Goal: Find specific fact: Find contact information

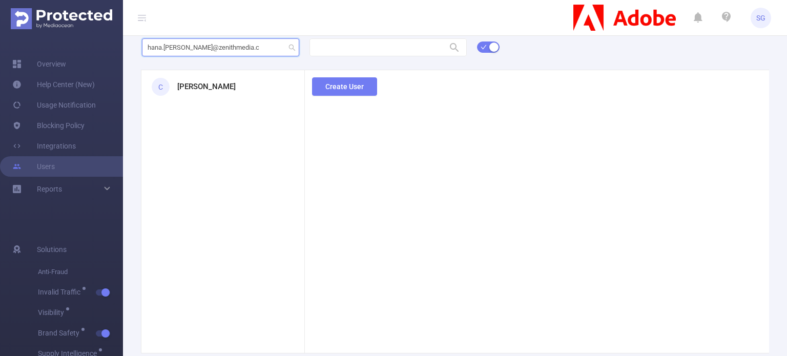
type input "[EMAIL_ADDRESS][PERSON_NAME][DOMAIN_NAME]"
click at [181, 60] on form "aleks" at bounding box center [474, 53] width 664 height 33
click at [187, 54] on input "aleks" at bounding box center [220, 47] width 157 height 18
click at [186, 54] on input "aleks" at bounding box center [220, 47] width 157 height 18
paste input ".chudyk@zenithmedia.com)"
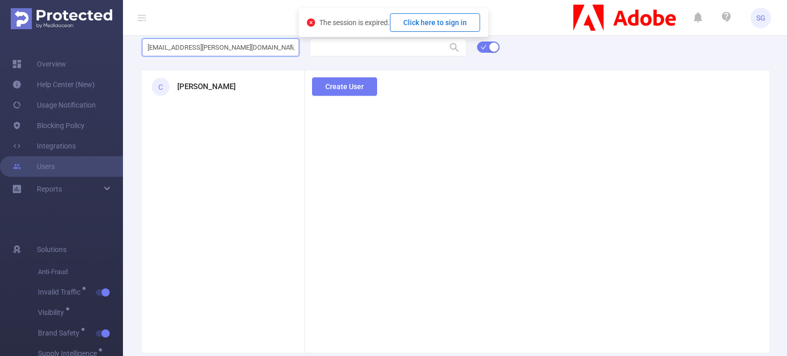
type input "aleks.chudyk@zenithmedia.com"
click at [467, 24] on button "Click here to sign in" at bounding box center [435, 22] width 90 height 18
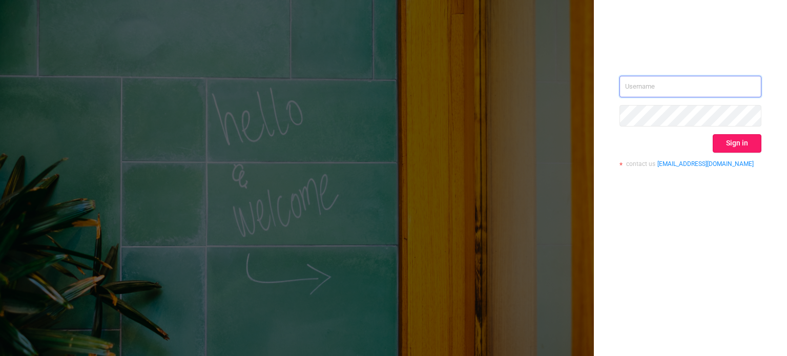
type input "[EMAIL_ADDRESS][DOMAIN_NAME]"
click at [722, 141] on button "Sign in" at bounding box center [737, 143] width 49 height 18
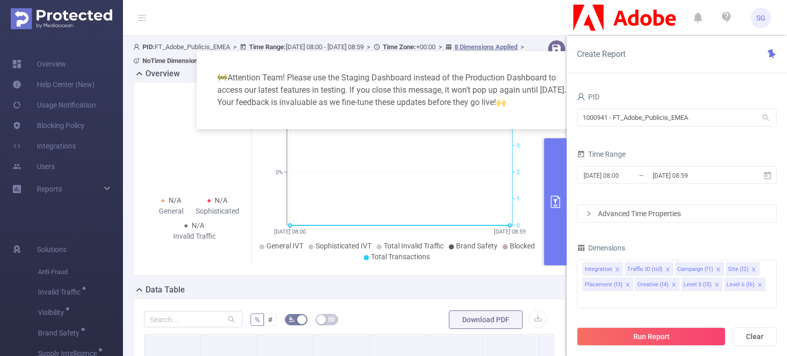
click at [51, 168] on div "🚧 Attention Team! Please use the Staging Dashboard instead of the Production Da…" at bounding box center [393, 178] width 787 height 356
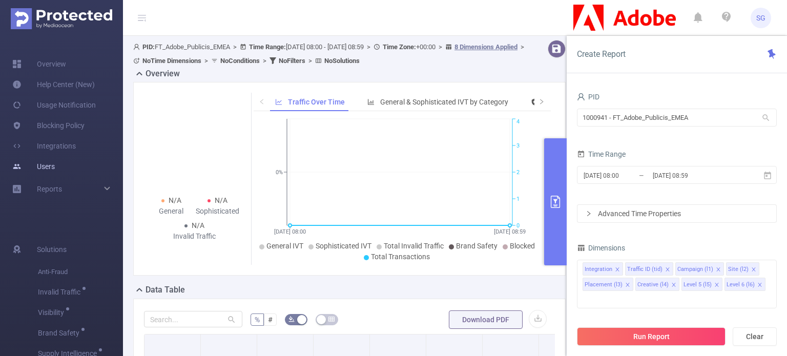
click at [48, 168] on link "Users" at bounding box center [33, 166] width 43 height 21
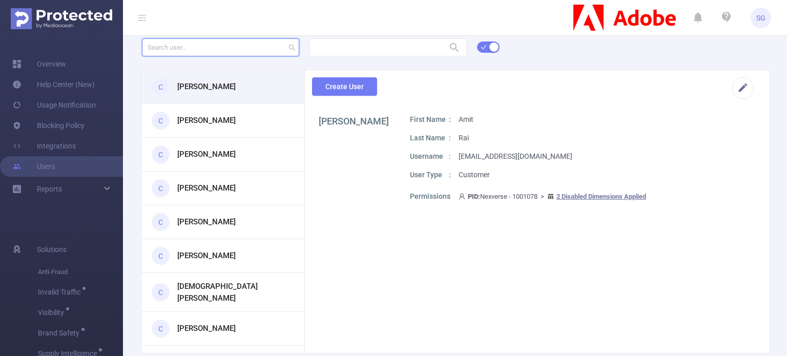
paste input "[EMAIL_ADDRESS][PERSON_NAME][DOMAIN_NAME])"
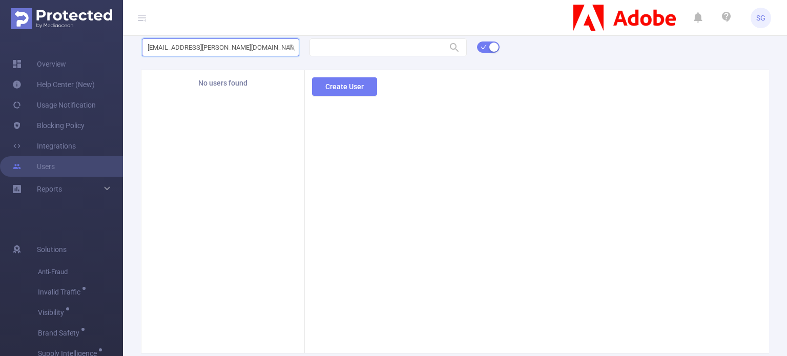
type input "[EMAIL_ADDRESS][PERSON_NAME][DOMAIN_NAME]"
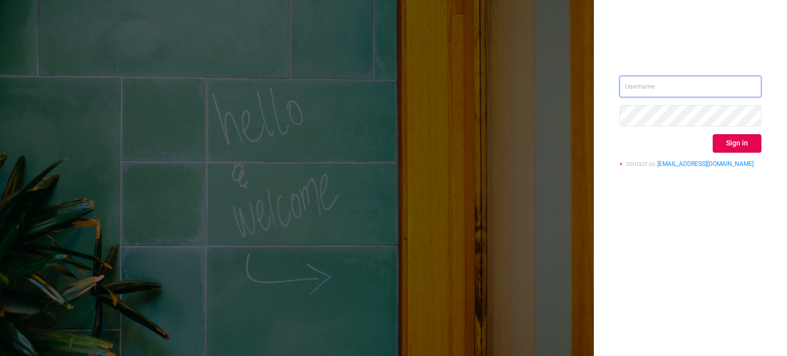
type input "[EMAIL_ADDRESS][DOMAIN_NAME]"
click at [705, 153] on div "sgill@mediaocean.com Sign in contact us info@protected.media" at bounding box center [691, 125] width 142 height 99
click at [737, 142] on button "Sign in" at bounding box center [737, 143] width 49 height 18
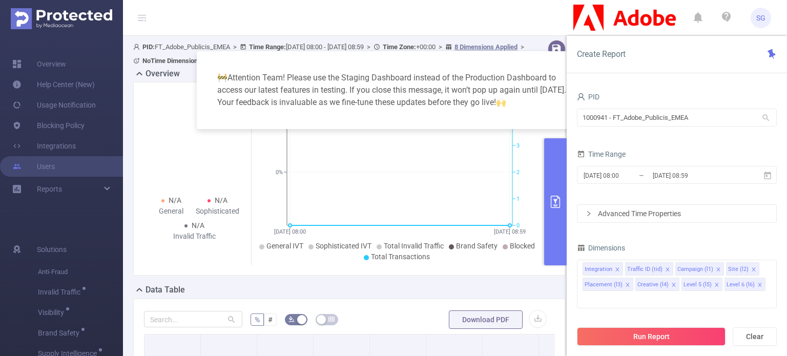
click at [62, 165] on div "🚧 Attention Team! Please use the Staging Dashboard instead of the Production Da…" at bounding box center [393, 178] width 787 height 356
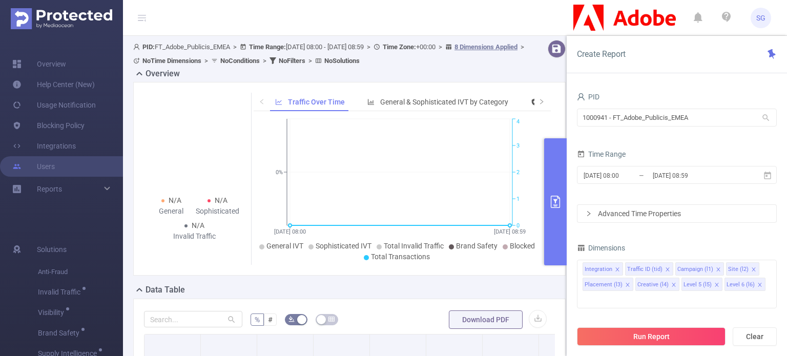
drag, startPoint x: 46, startPoint y: 167, endPoint x: 358, endPoint y: 21, distance: 345.1
click at [46, 167] on link "Users" at bounding box center [33, 166] width 43 height 21
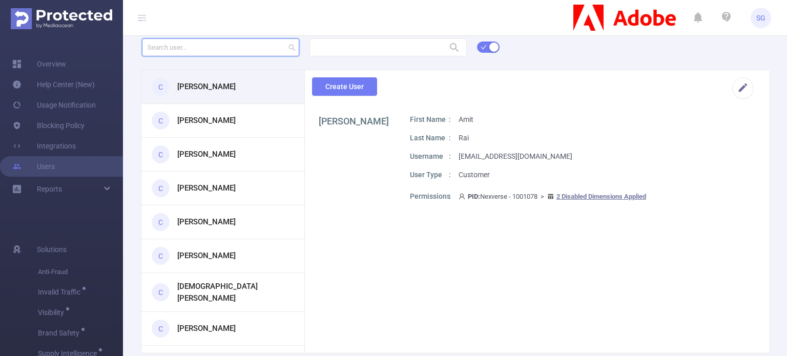
click at [260, 43] on input "text" at bounding box center [220, 47] width 157 height 18
paste input "hana.chowdhury@zenithmedia.com)"
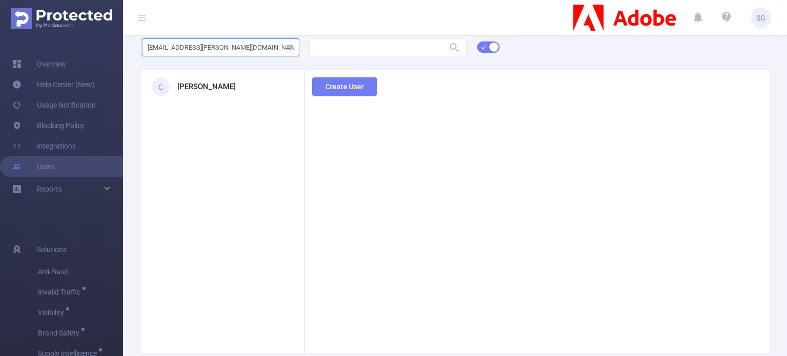
type input "[EMAIL_ADDRESS][PERSON_NAME][DOMAIN_NAME]"
click at [214, 100] on div "C Hana Chowdhury" at bounding box center [222, 86] width 163 height 33
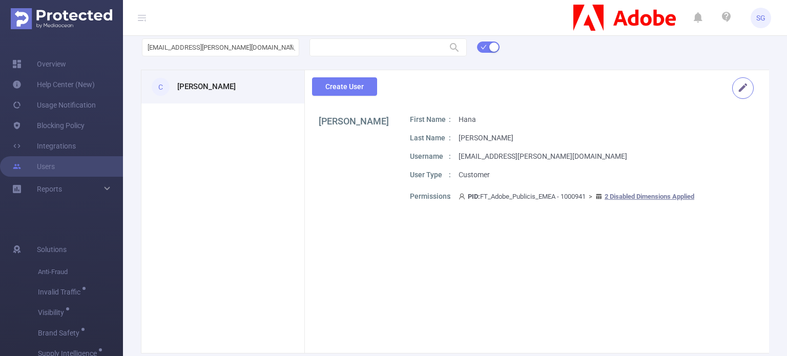
click at [736, 86] on button "button" at bounding box center [743, 88] width 22 height 22
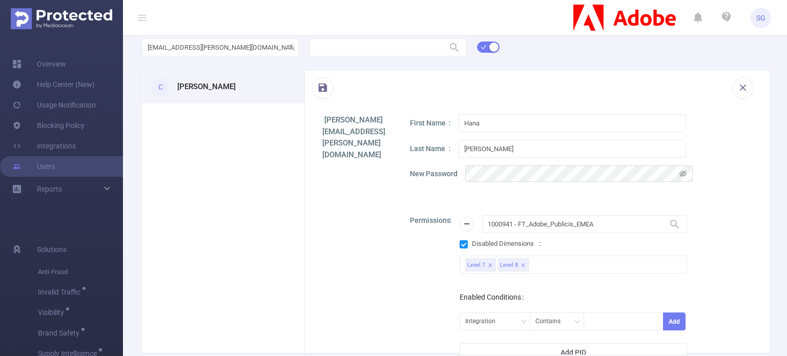
click at [359, 124] on h1 "[PERSON_NAME]" at bounding box center [353, 120] width 58 height 12
click at [390, 274] on div "Hana Chowdhury hana.chowdhury@zenithmedia.com First Name Hana Last Name Chowdhu…" at bounding box center [537, 296] width 464 height 365
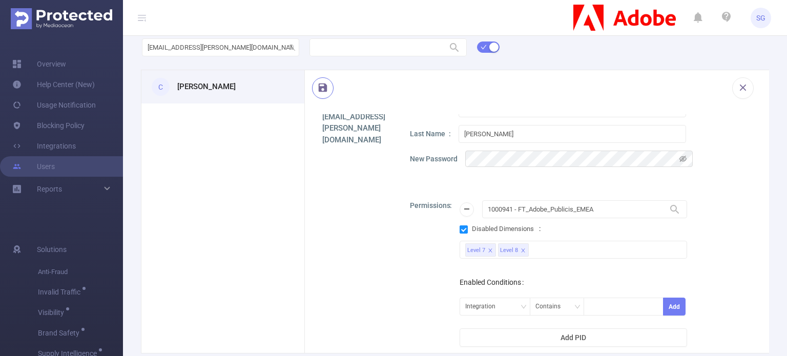
click at [320, 92] on button "button" at bounding box center [323, 88] width 22 height 22
